Goal: Transaction & Acquisition: Purchase product/service

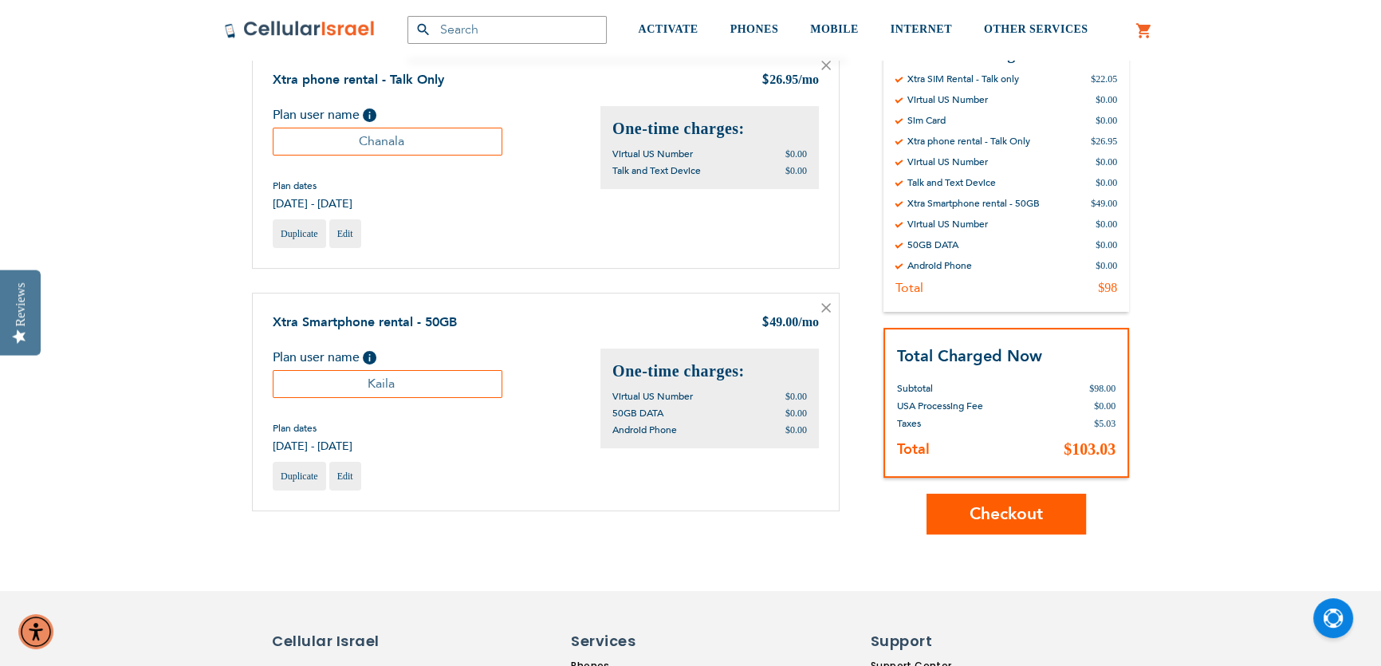
scroll to position [483, 0]
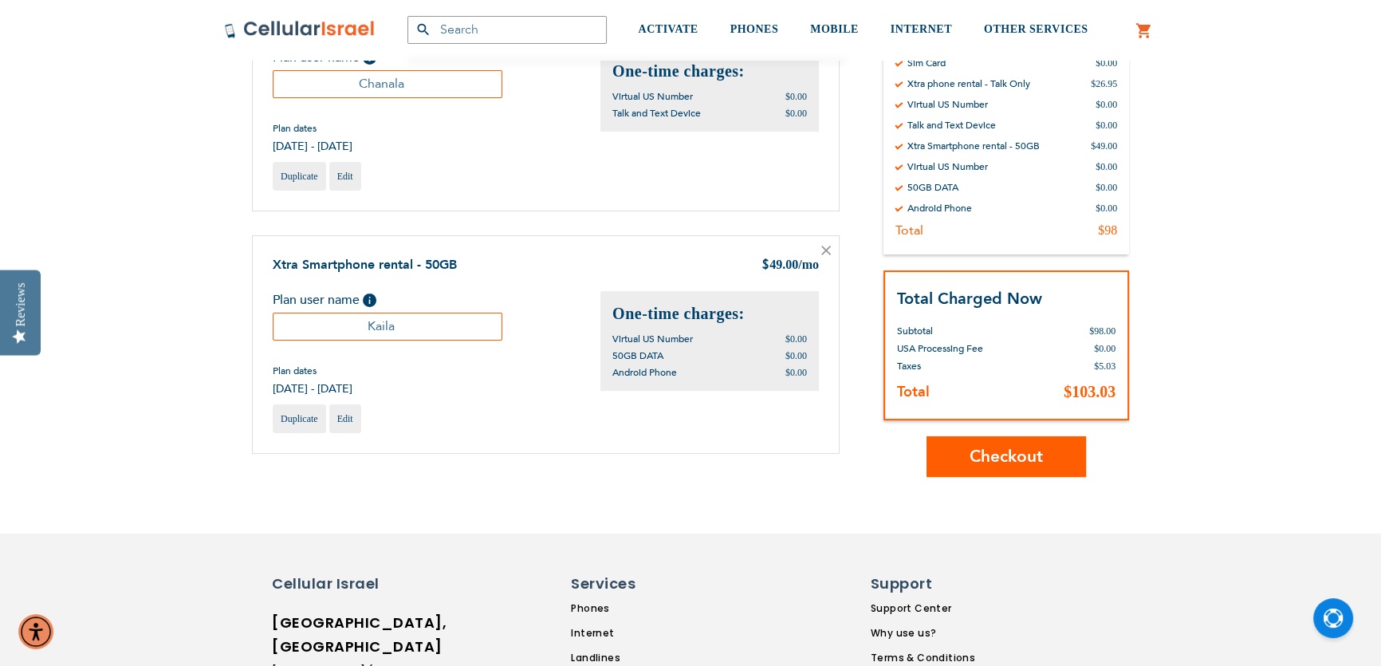
click at [973, 466] on span "Checkout" at bounding box center [1006, 457] width 73 height 23
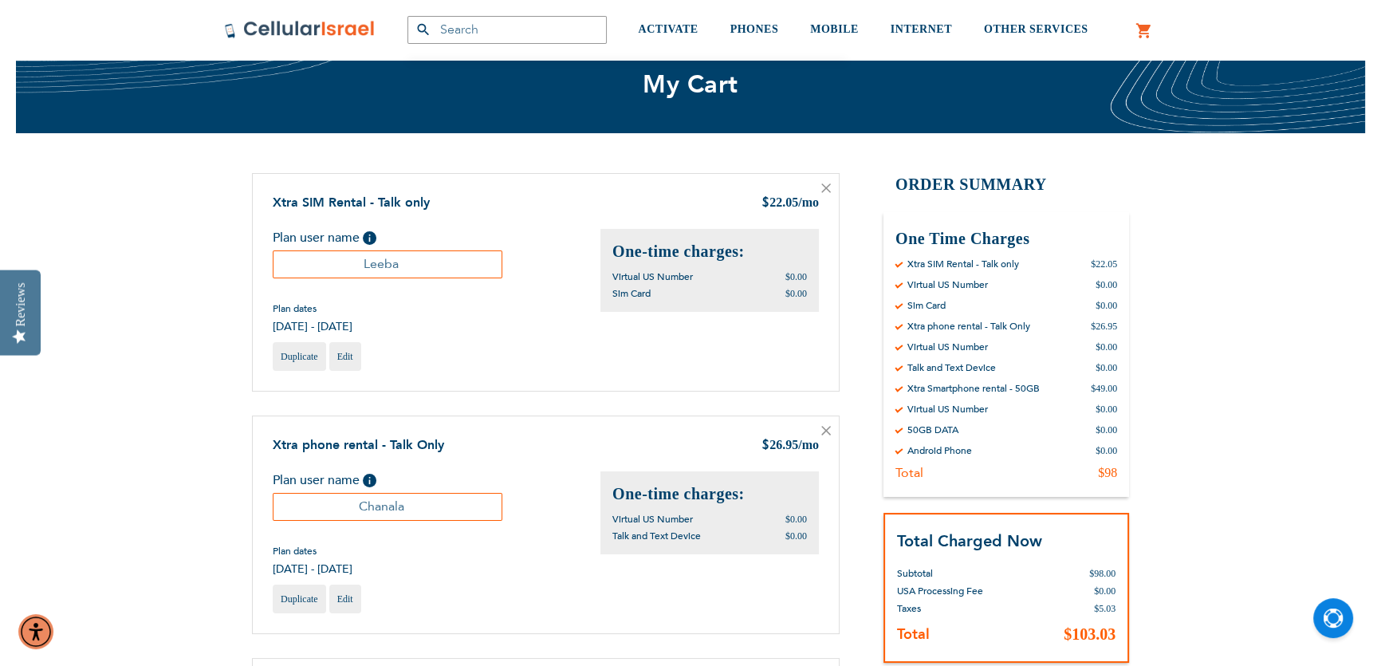
scroll to position [0, 0]
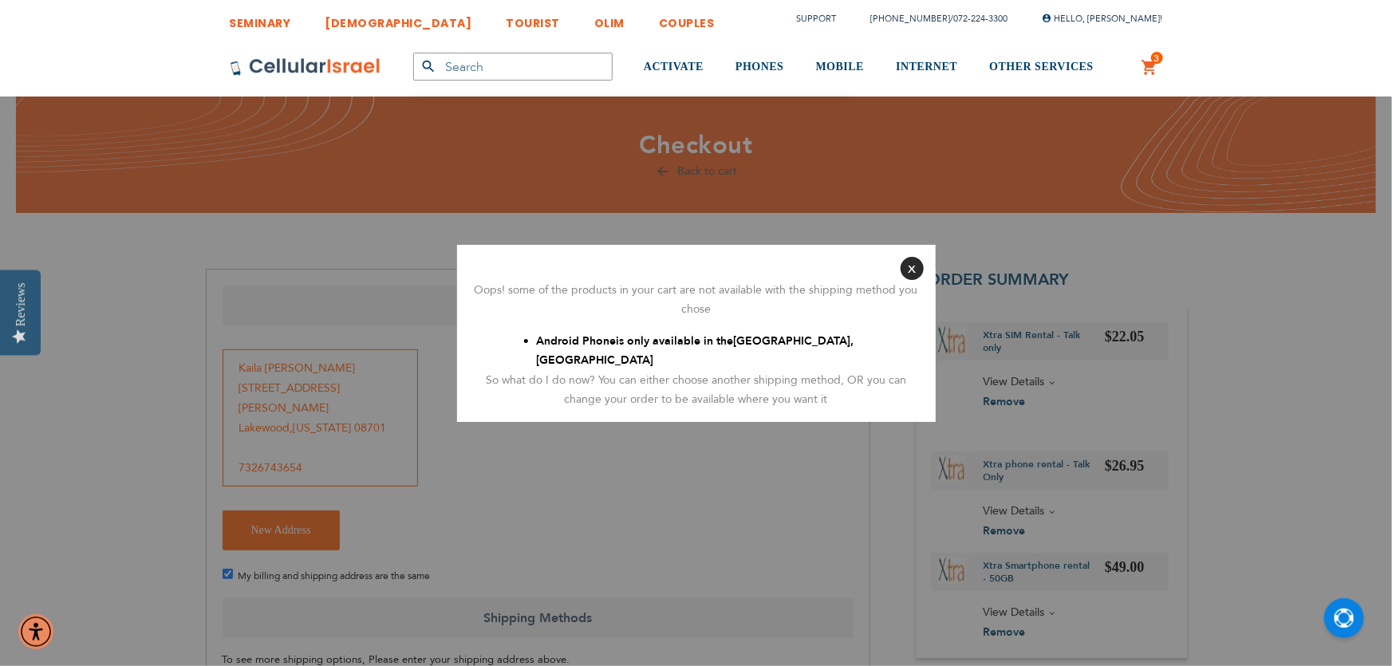
click at [910, 278] on button "Close" at bounding box center [911, 268] width 23 height 23
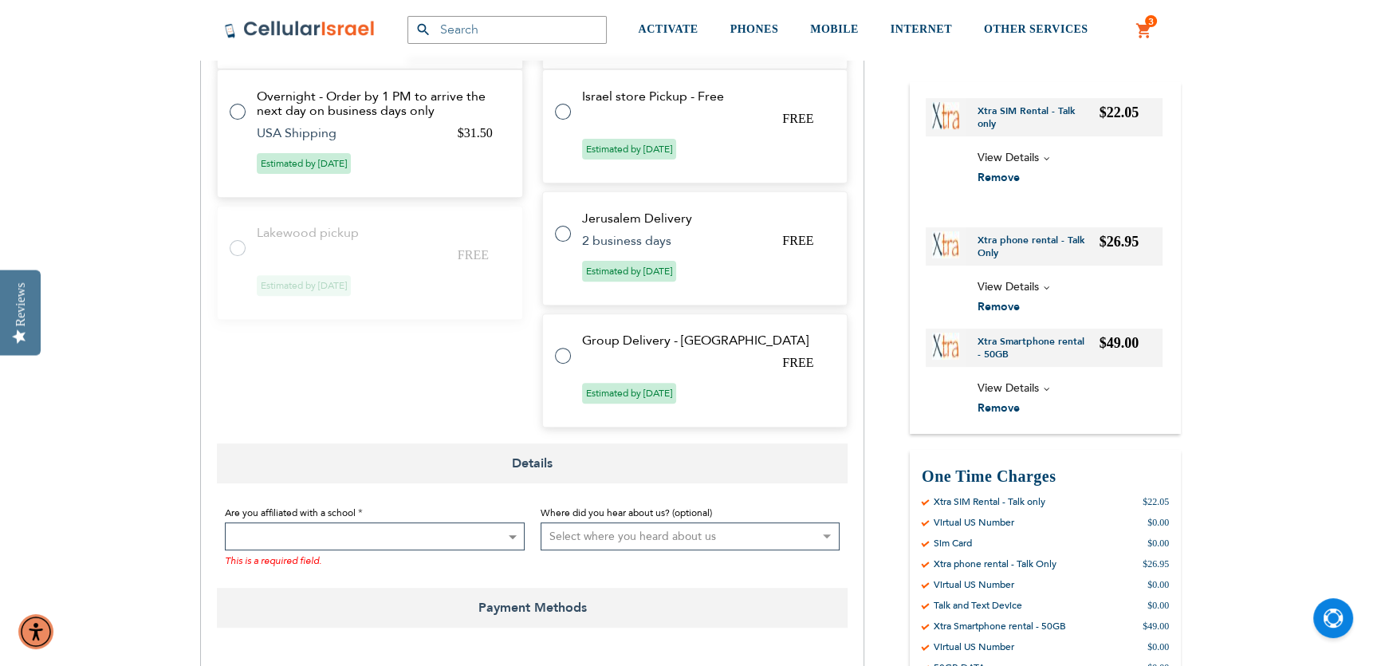
scroll to position [604, 0]
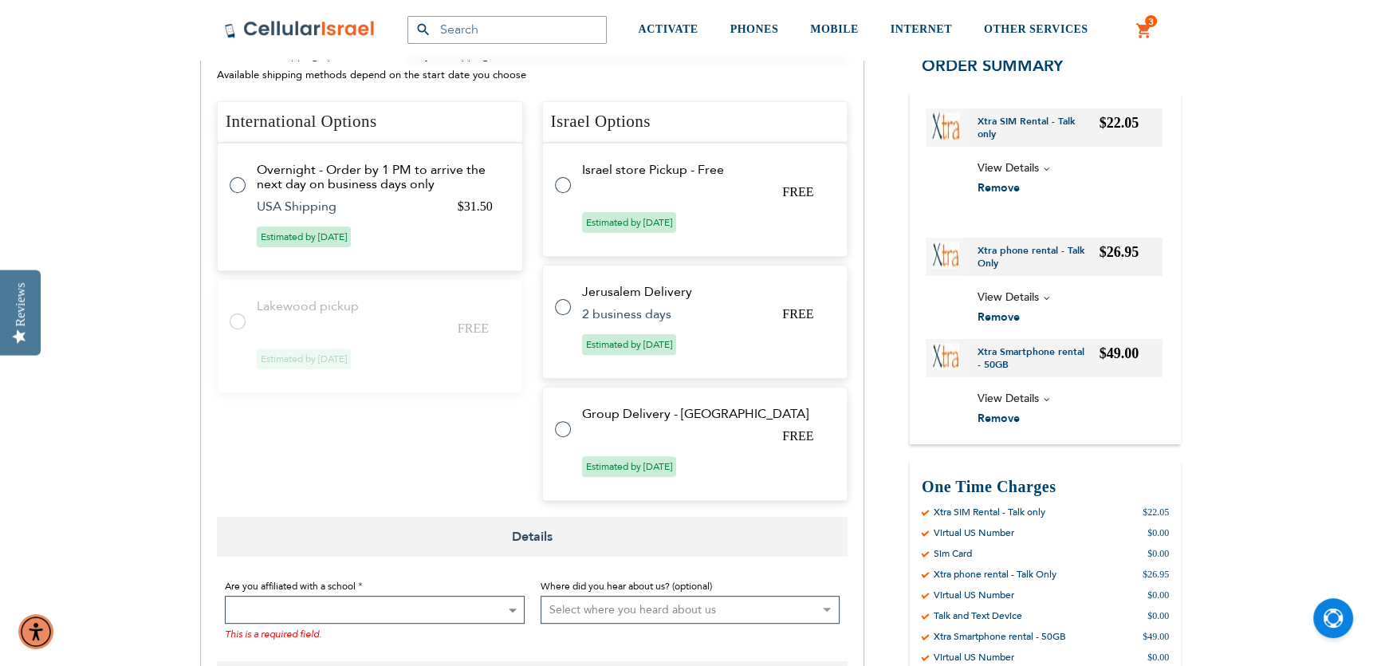
click at [368, 308] on tr "Lakewood pickup FREE Estimated by [DATE]" at bounding box center [370, 336] width 306 height 114
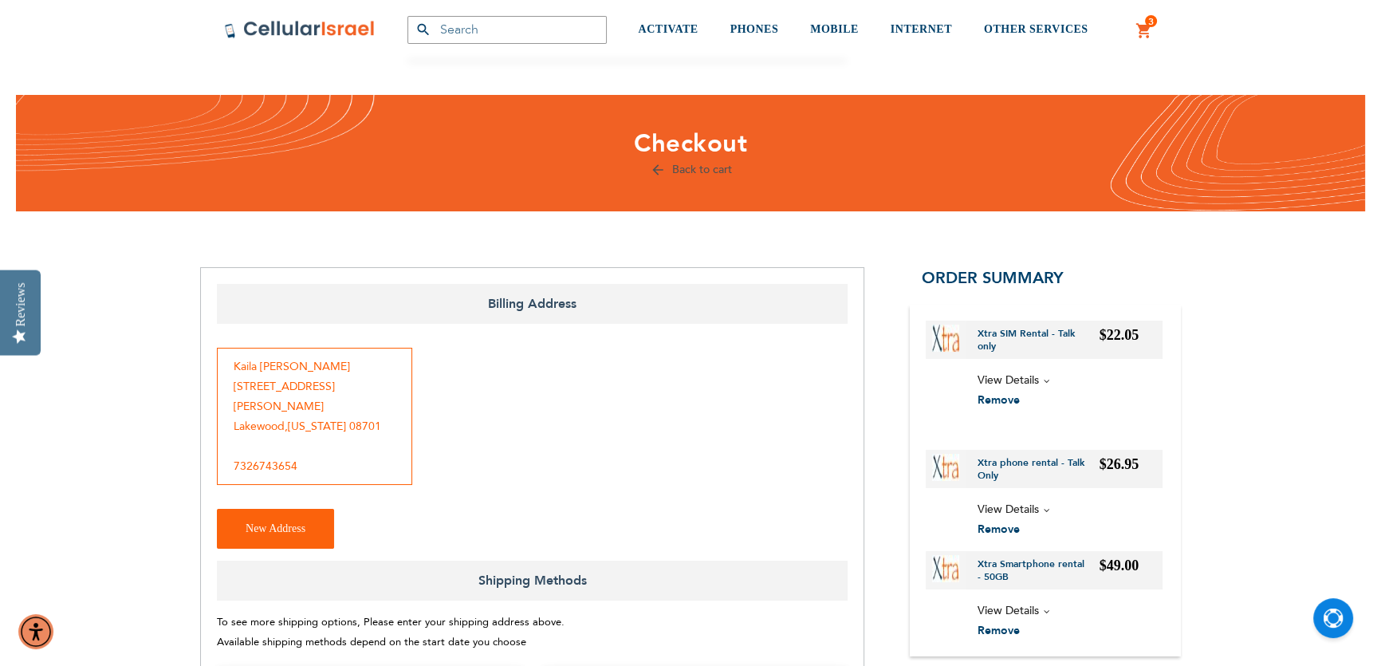
scroll to position [0, 0]
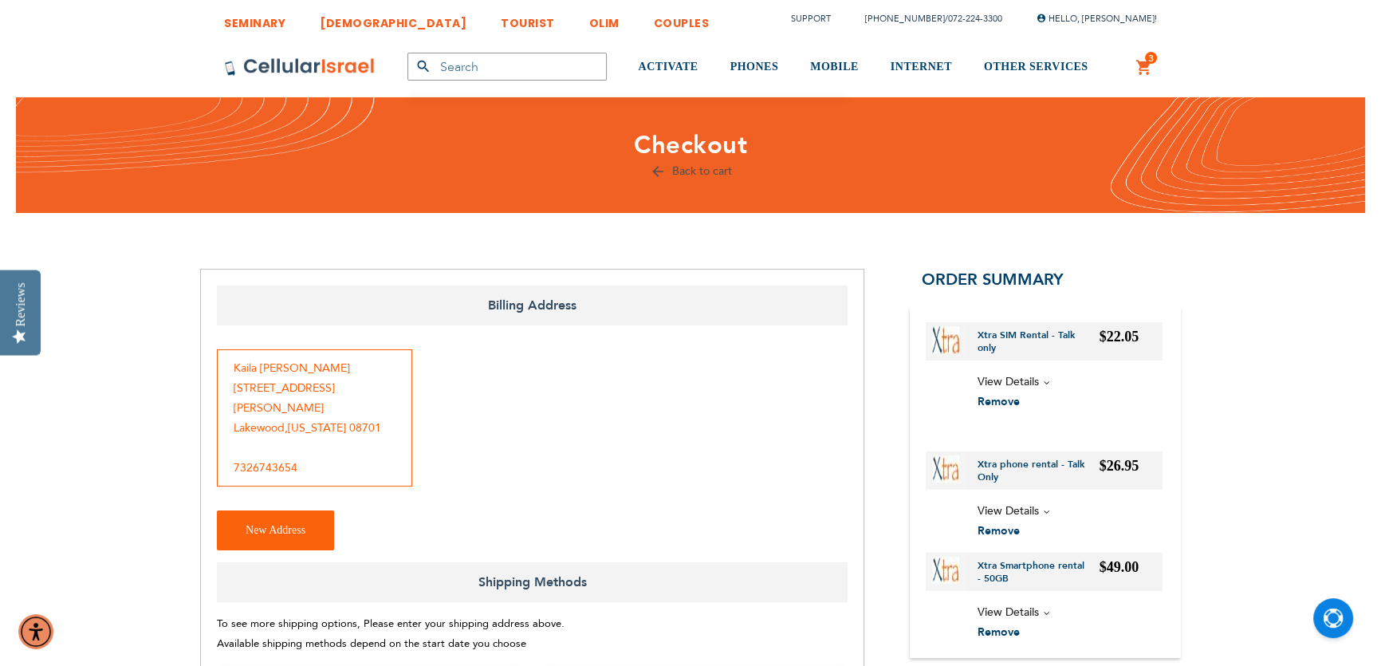
radio input "false"
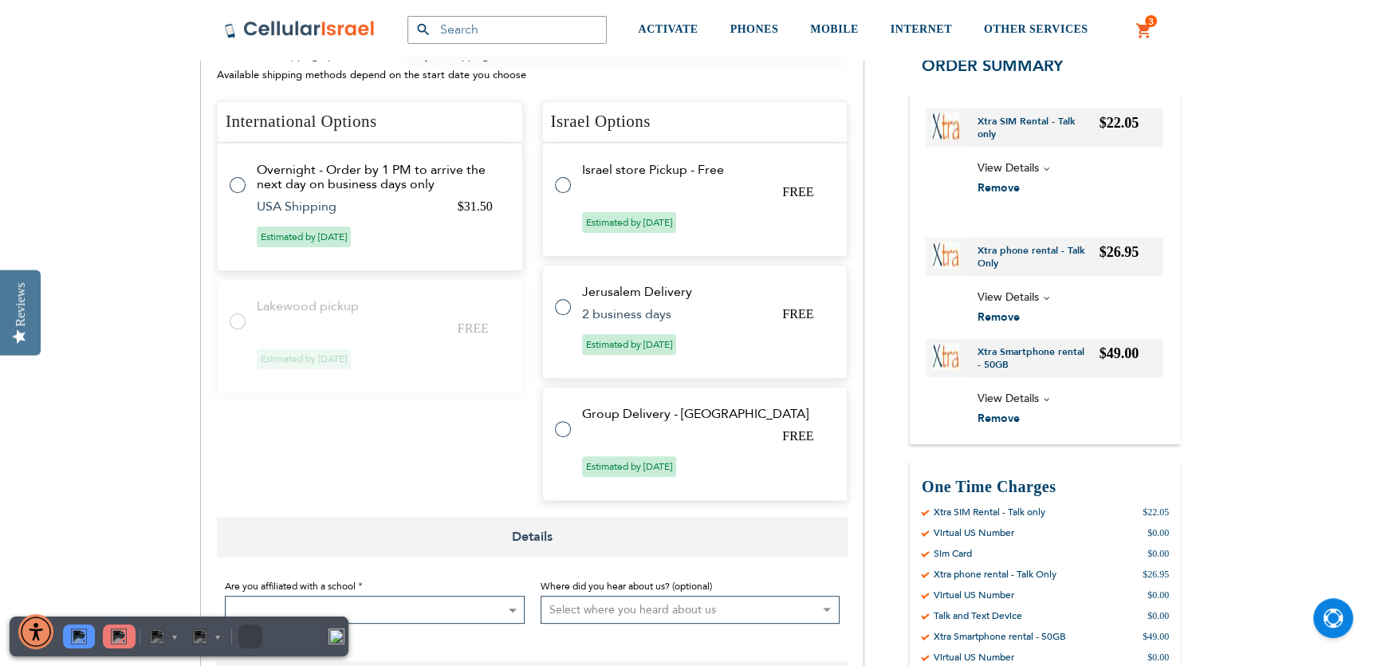
click at [382, 293] on tr "Lakewood pickup FREE Estimated by [DATE]" at bounding box center [370, 336] width 306 height 114
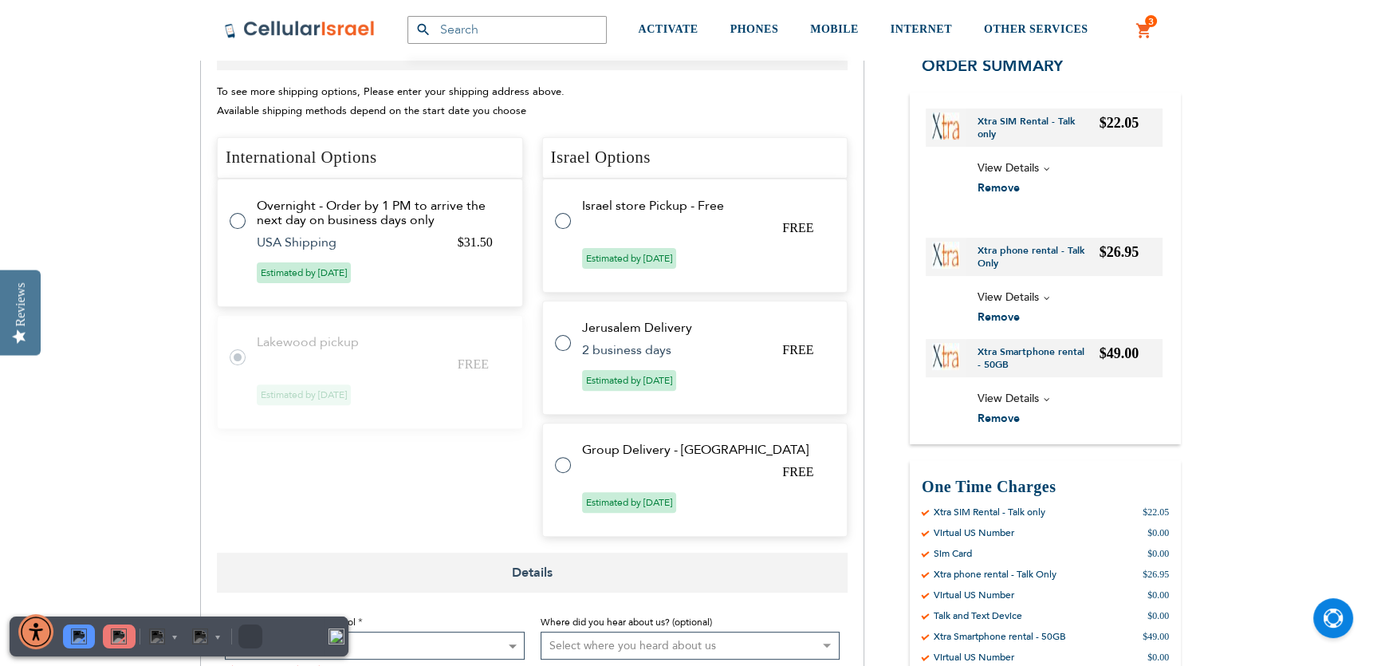
click at [382, 315] on tr "Lakewood pickup FREE Estimated by [DATE]" at bounding box center [370, 372] width 306 height 114
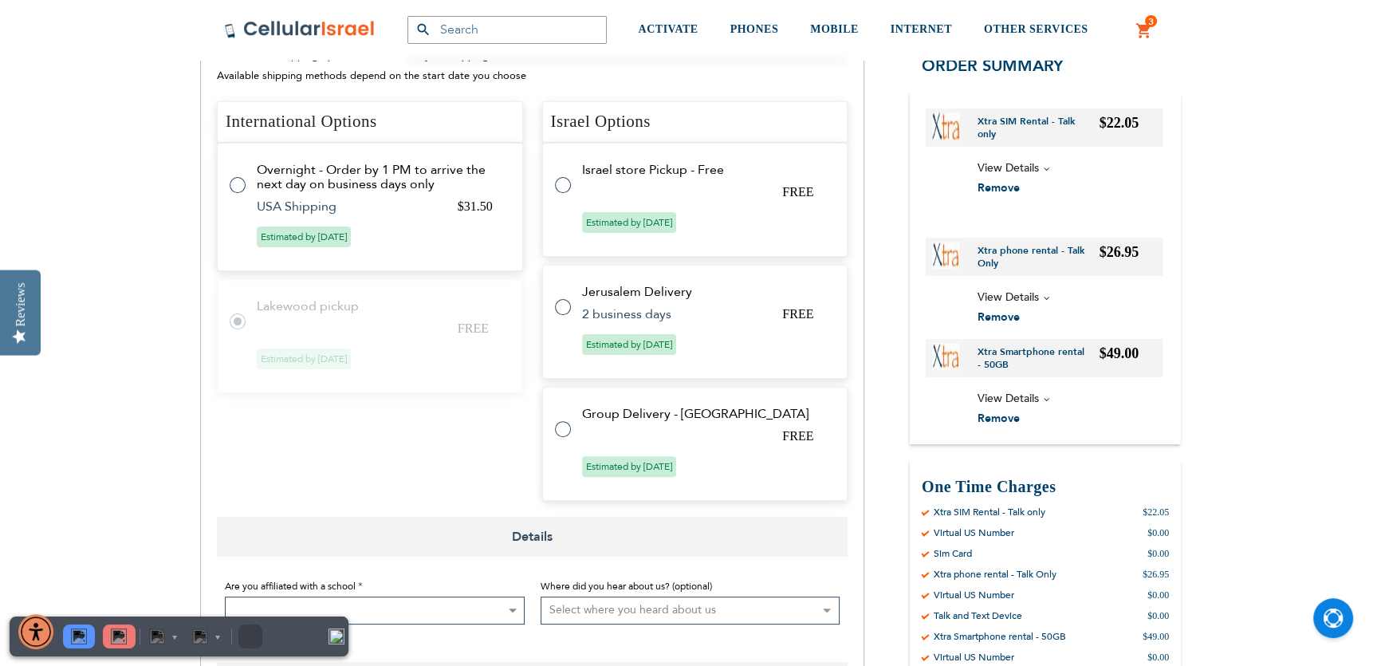
scroll to position [447, 0]
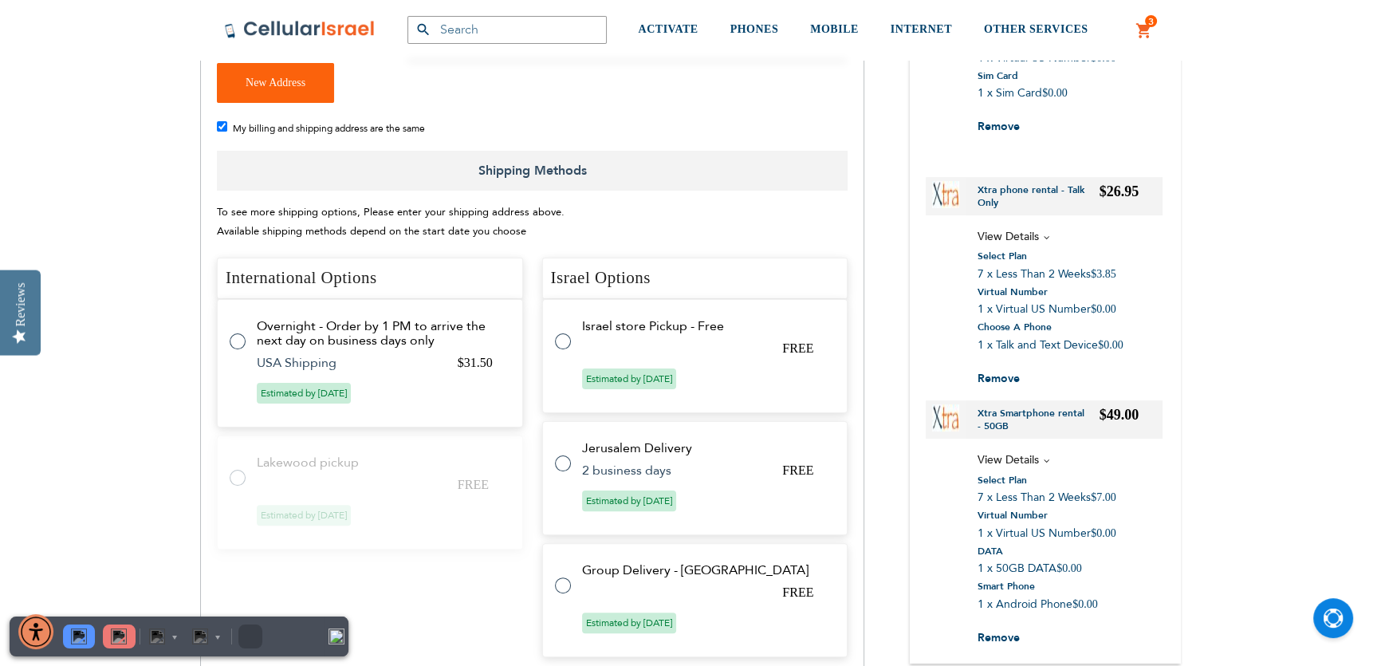
click at [408, 454] on tr "Lakewood pickup FREE Estimated by [DATE]" at bounding box center [370, 492] width 306 height 114
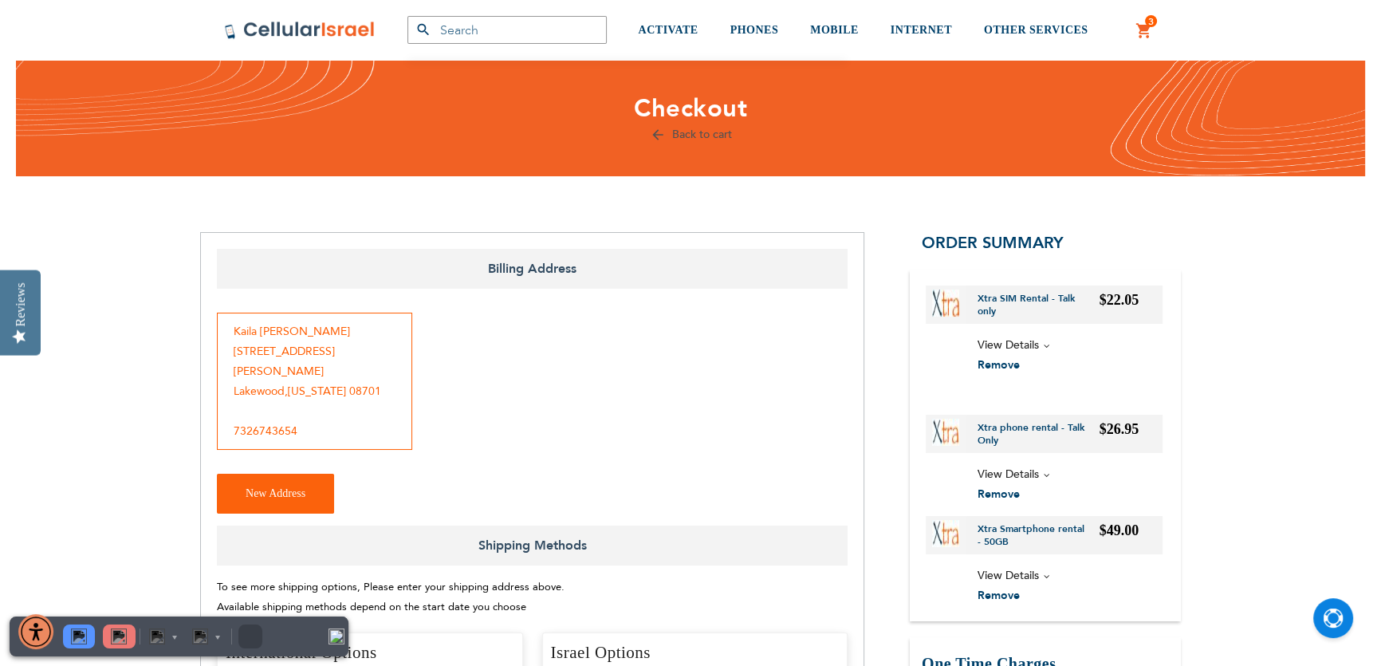
scroll to position [0, 0]
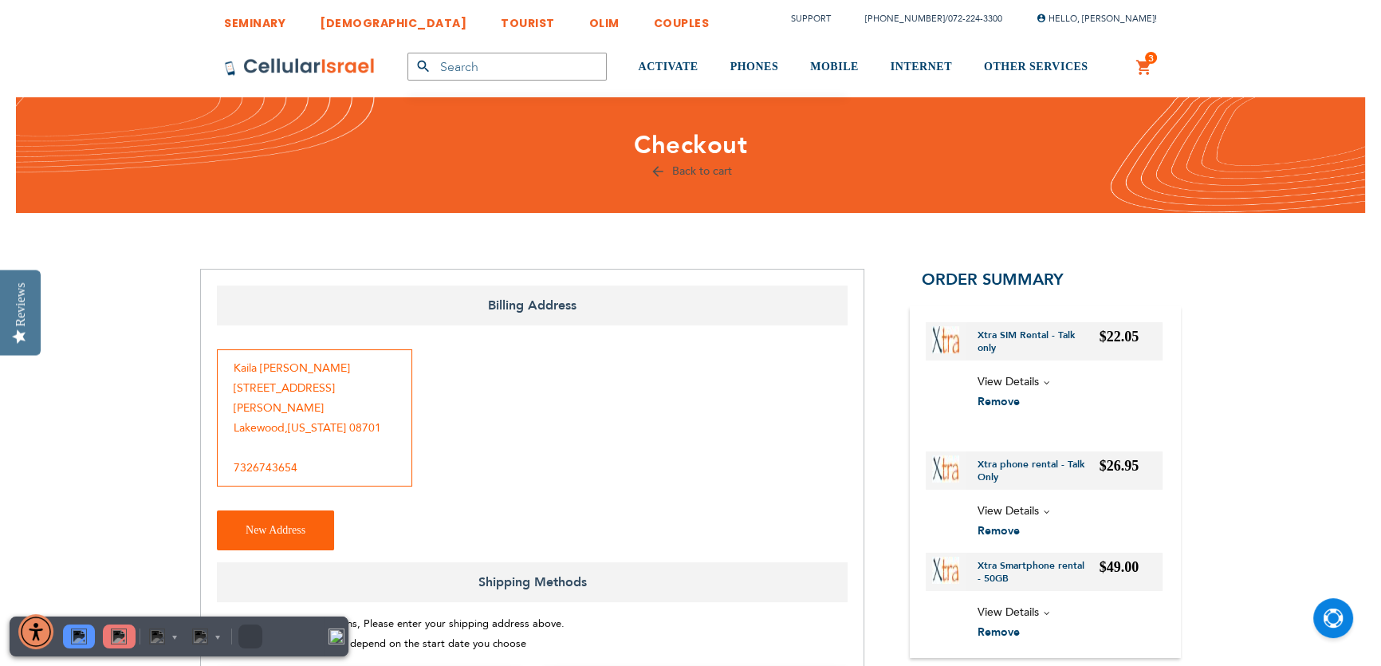
radio input "false"
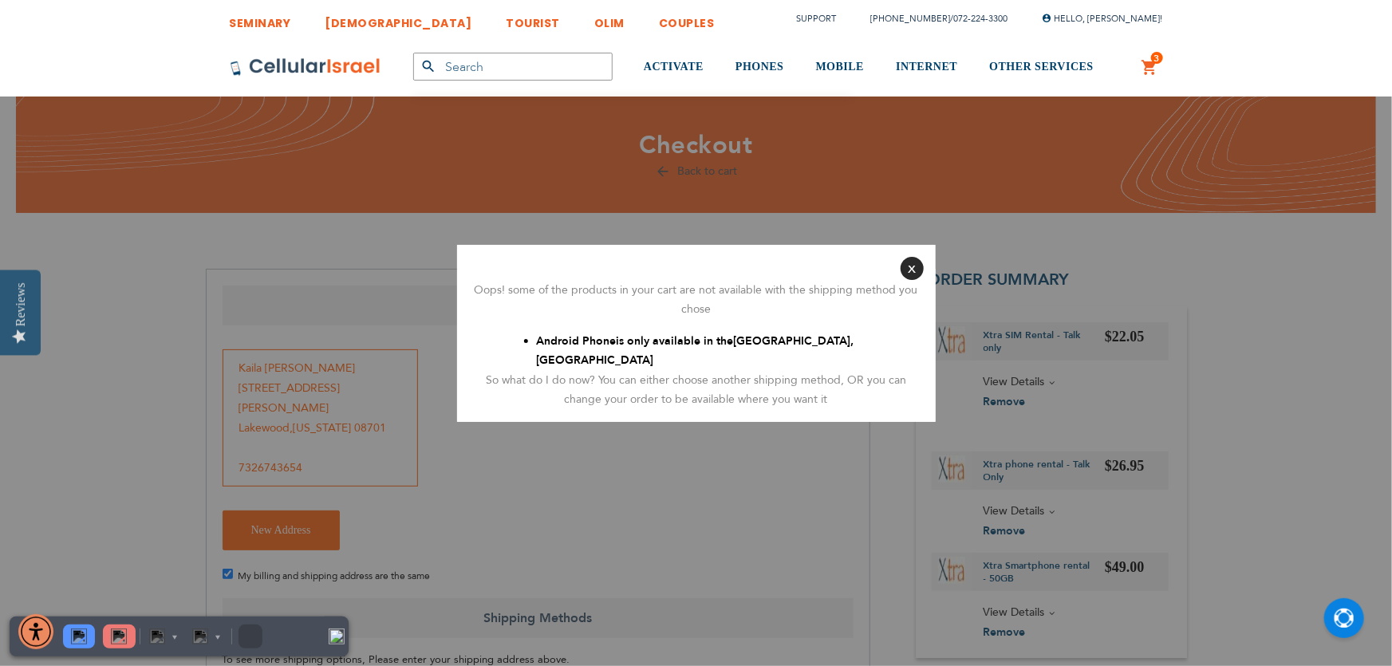
click at [757, 351] on span "[GEOGRAPHIC_DATA], [GEOGRAPHIC_DATA]" at bounding box center [695, 350] width 317 height 35
click at [789, 371] on div "So what do I do now? You can either choose another shipping method, OR you can …" at bounding box center [696, 390] width 455 height 39
click at [912, 280] on button "Close" at bounding box center [911, 268] width 23 height 23
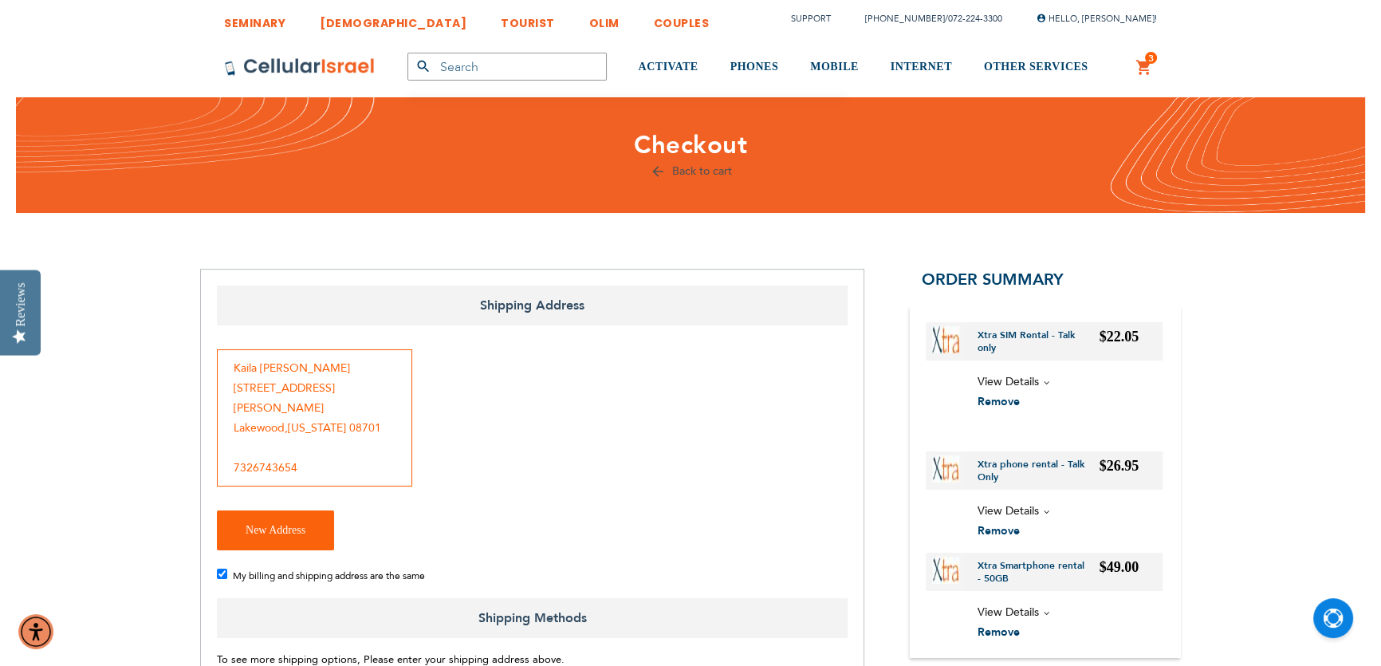
click at [698, 162] on div "Back to cart" at bounding box center [690, 172] width 981 height 20
click at [697, 165] on link "Back to cart" at bounding box center [691, 170] width 82 height 15
